Goal: Navigation & Orientation: Find specific page/section

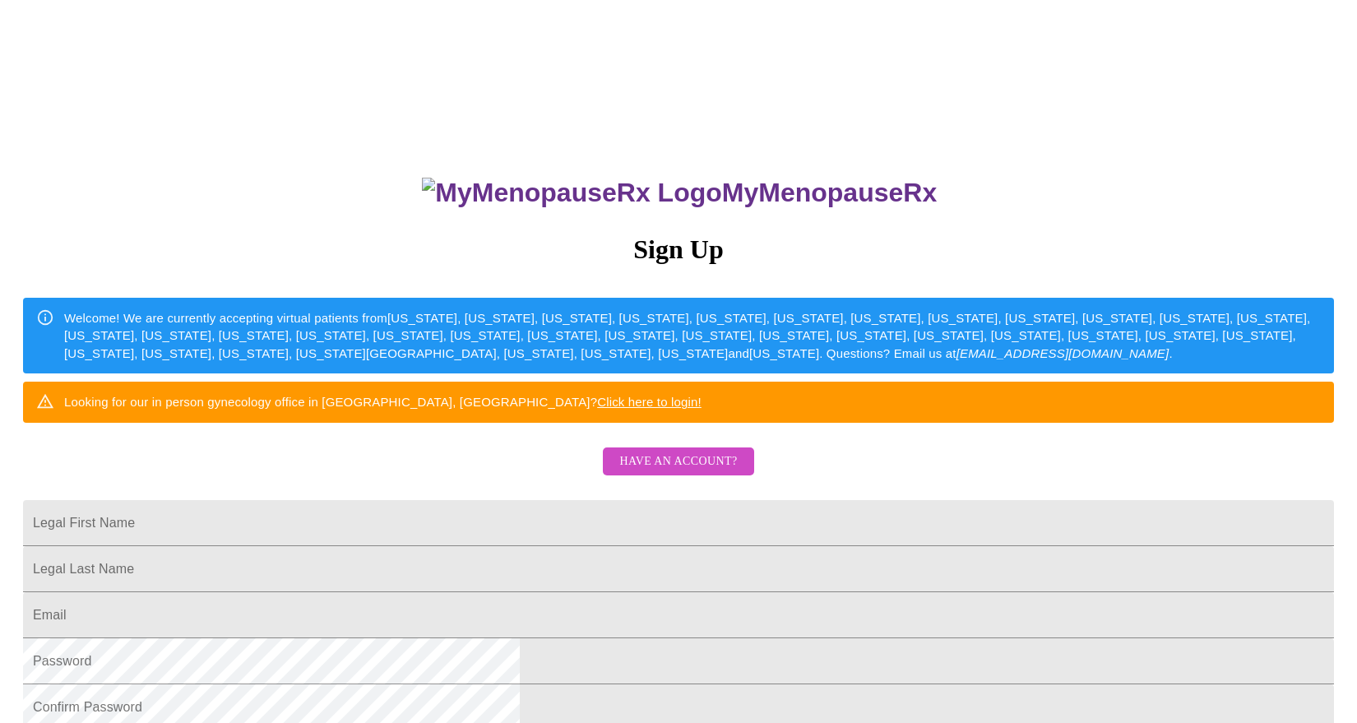
click at [648, 472] on span "Have an account?" at bounding box center [678, 461] width 118 height 21
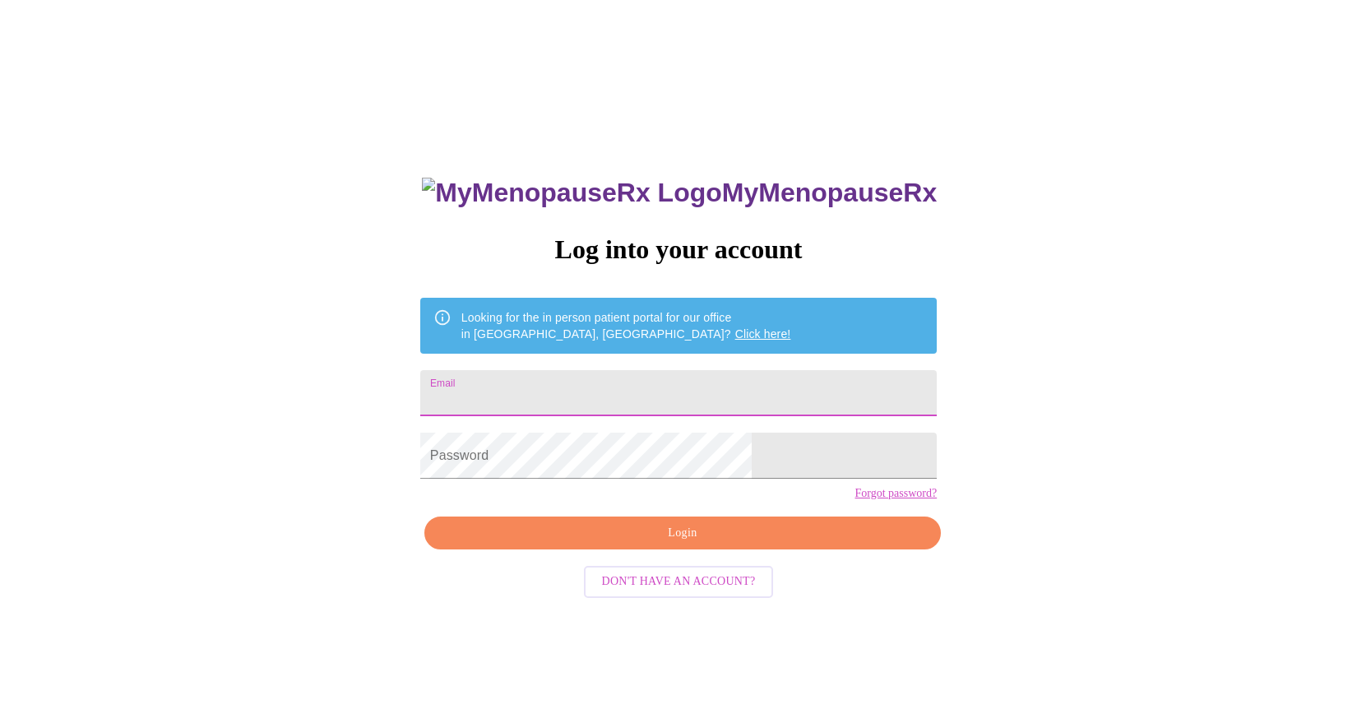
click at [581, 383] on input "Email" at bounding box center [678, 393] width 516 height 46
type input "[EMAIL_ADDRESS][DOMAIN_NAME]"
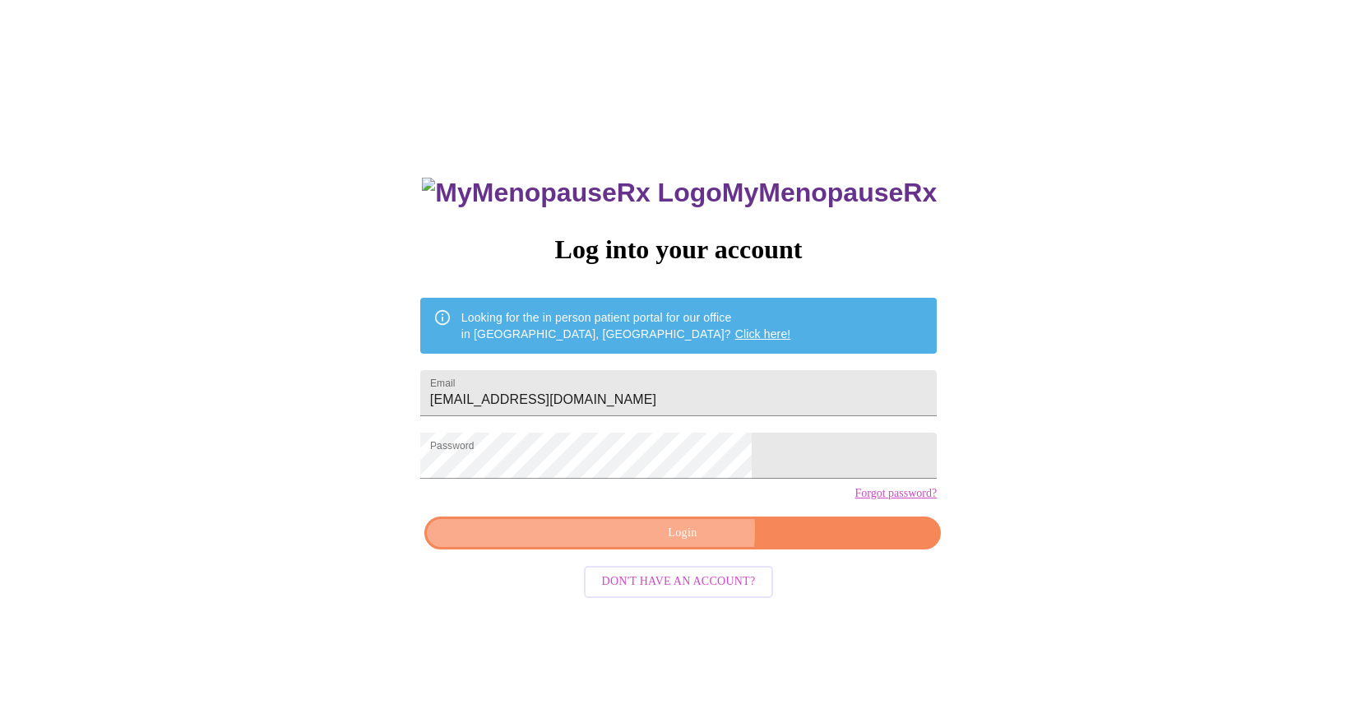
click at [681, 543] on span "Login" at bounding box center [682, 533] width 478 height 21
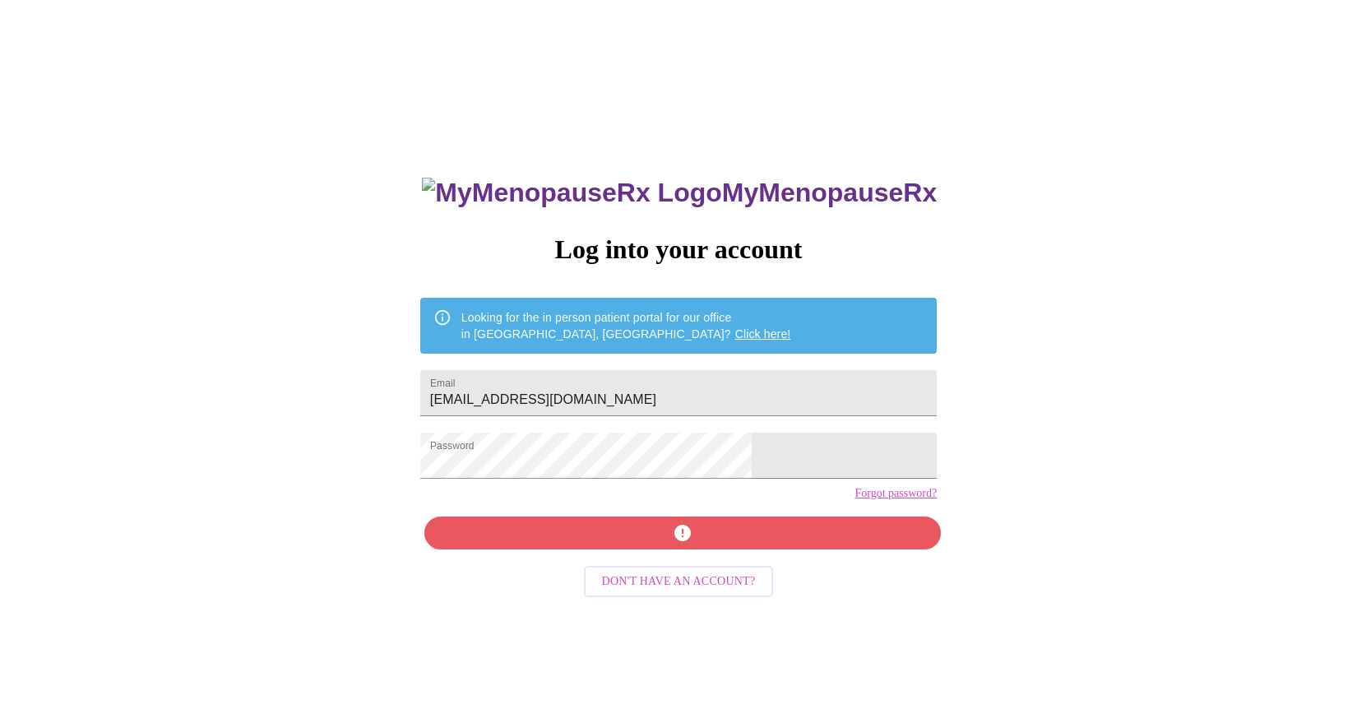
click at [427, 479] on div "MyMenopauseRx Log into your account Looking for the in person patient portal fo…" at bounding box center [678, 440] width 1343 height 867
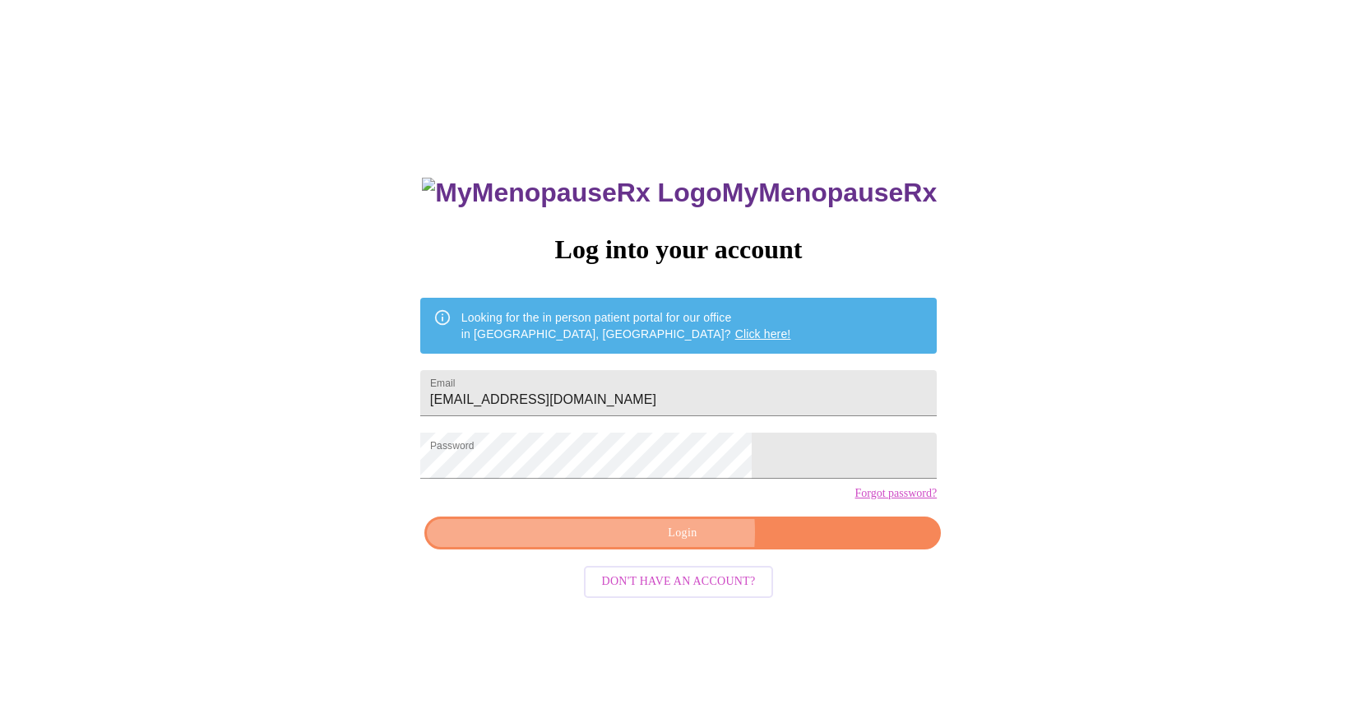
click at [658, 543] on span "Login" at bounding box center [682, 533] width 478 height 21
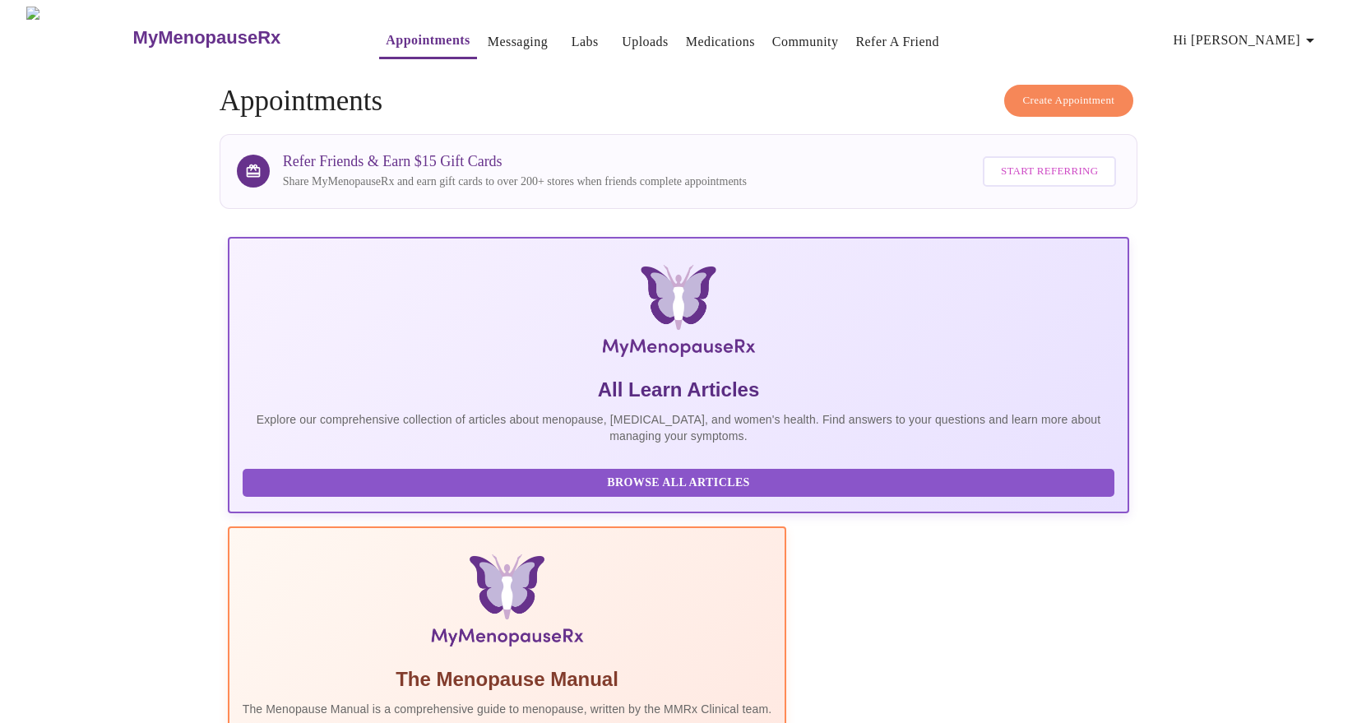
click at [571, 37] on link "Labs" at bounding box center [584, 41] width 27 height 23
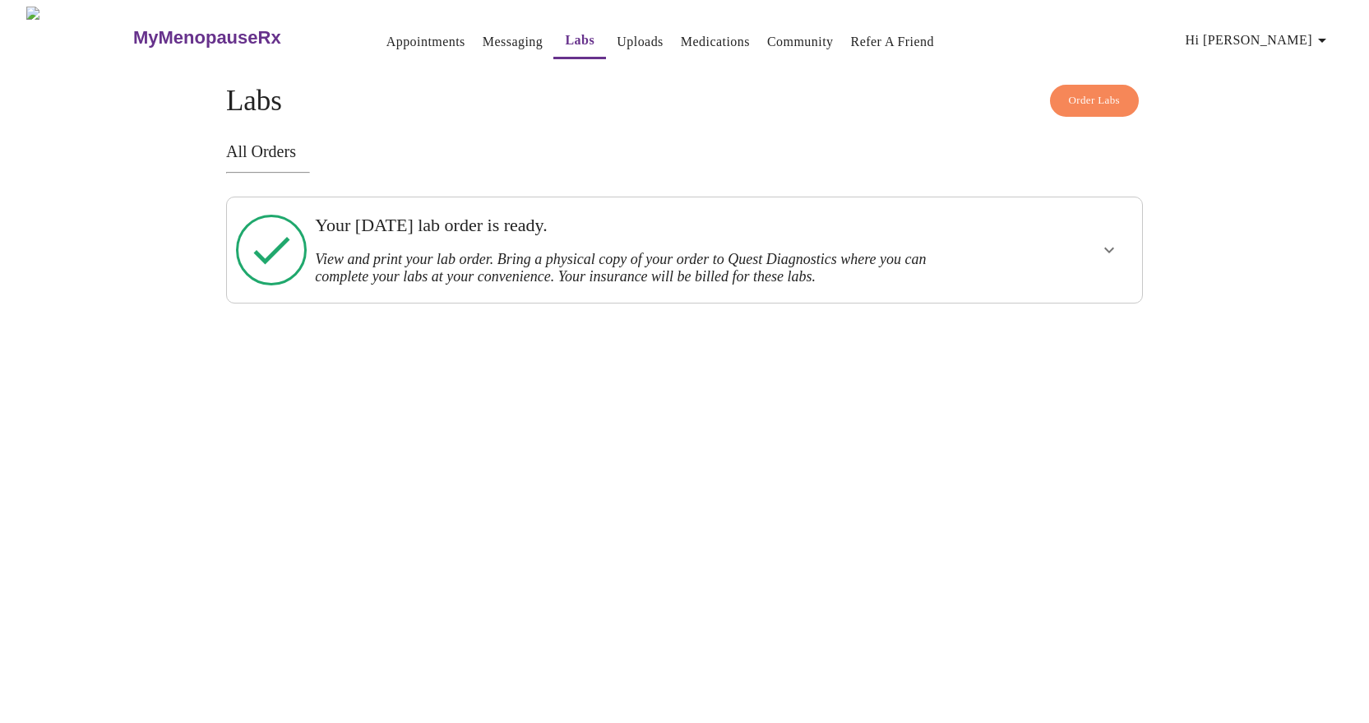
click at [1104, 250] on icon "show more" at bounding box center [1109, 250] width 20 height 20
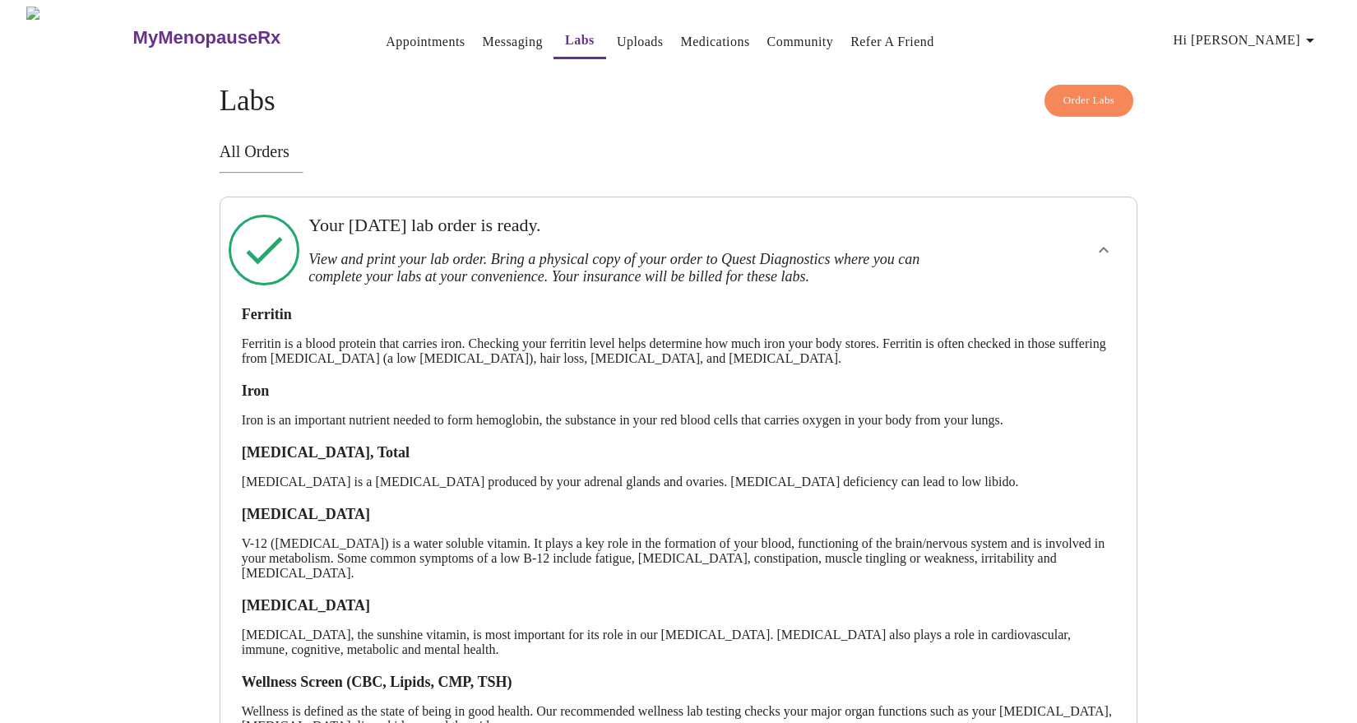
click at [617, 35] on link "Uploads" at bounding box center [640, 41] width 47 height 23
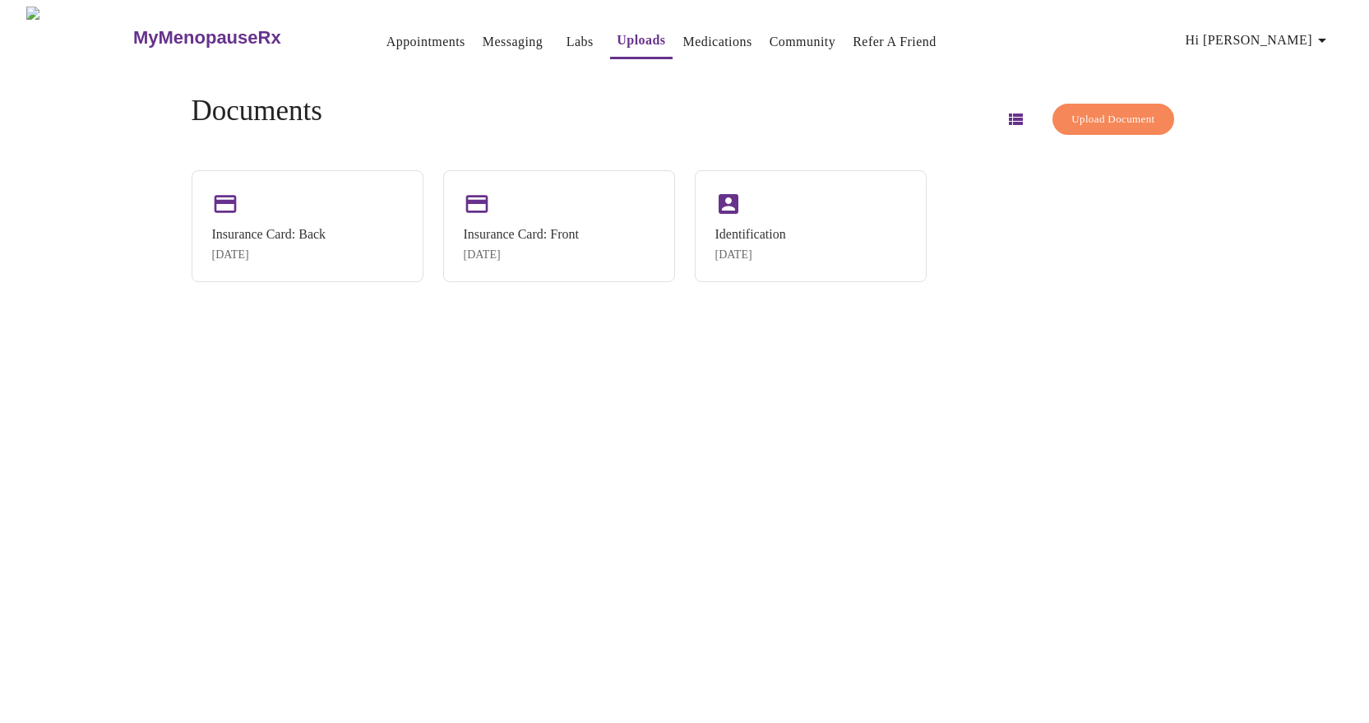
click at [488, 37] on link "Messaging" at bounding box center [513, 41] width 60 height 23
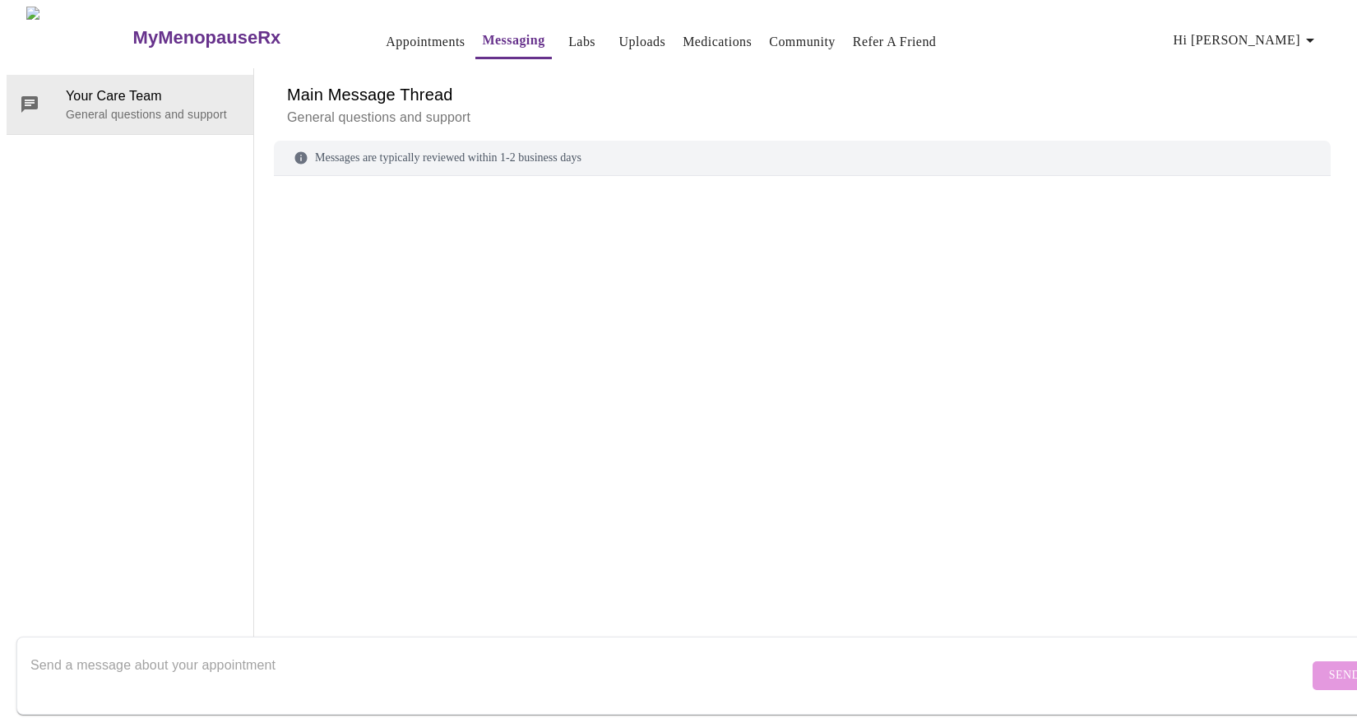
click at [862, 32] on link "Refer a Friend" at bounding box center [895, 41] width 84 height 23
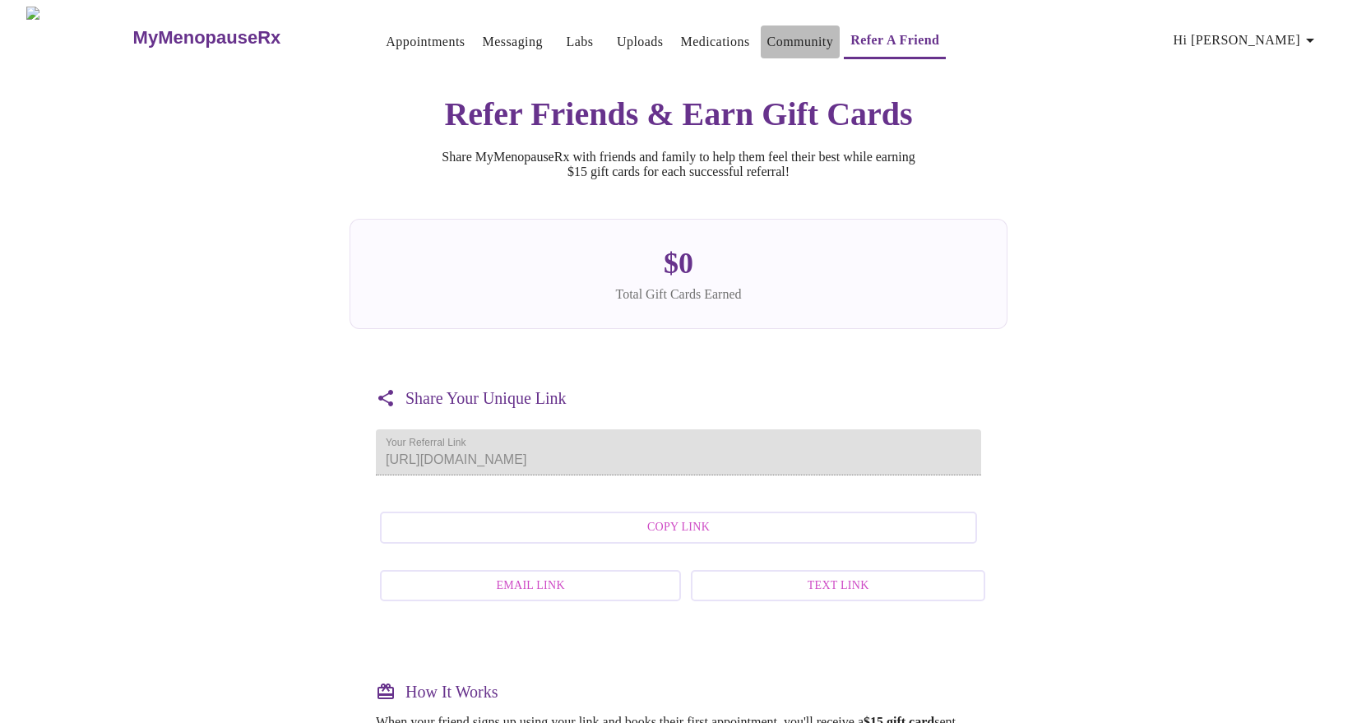
click at [776, 39] on link "Community" at bounding box center [800, 41] width 67 height 23
